Goal: Check status

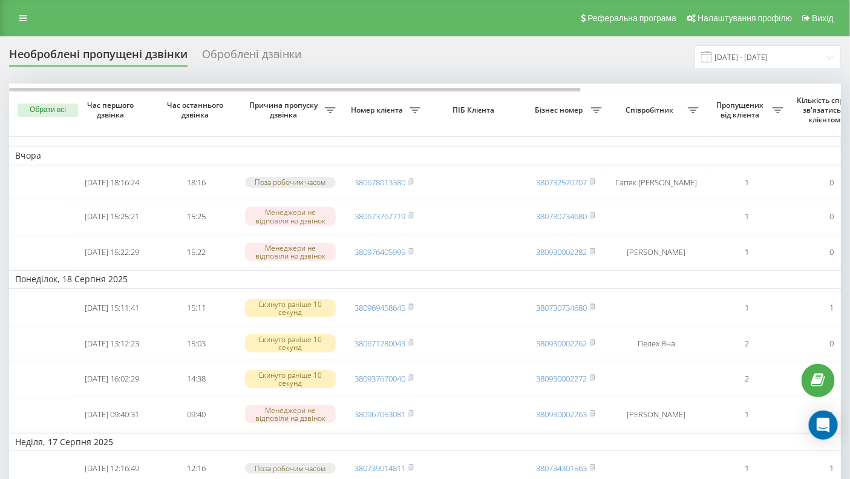
click at [244, 55] on div "Оброблені дзвінки" at bounding box center [251, 57] width 99 height 19
click at [246, 55] on div "Оброблені дзвінки" at bounding box center [251, 57] width 99 height 19
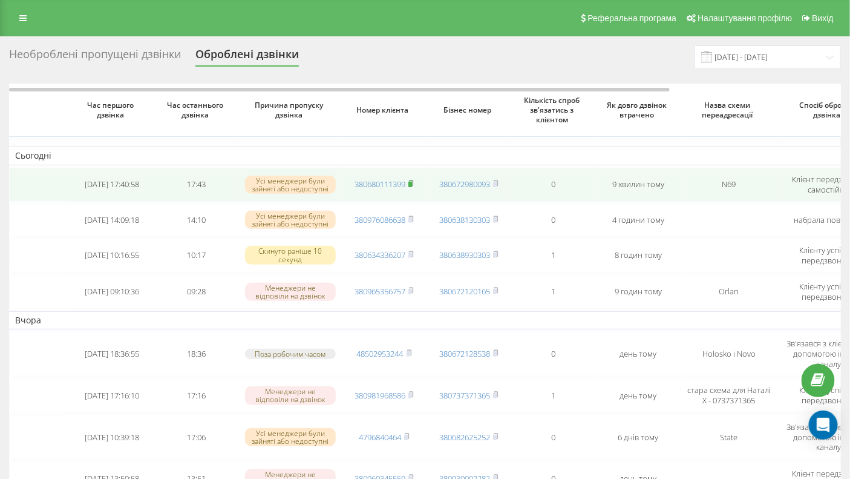
click at [411, 184] on rect at bounding box center [410, 184] width 4 height 5
